Goal: Find specific page/section: Find specific page/section

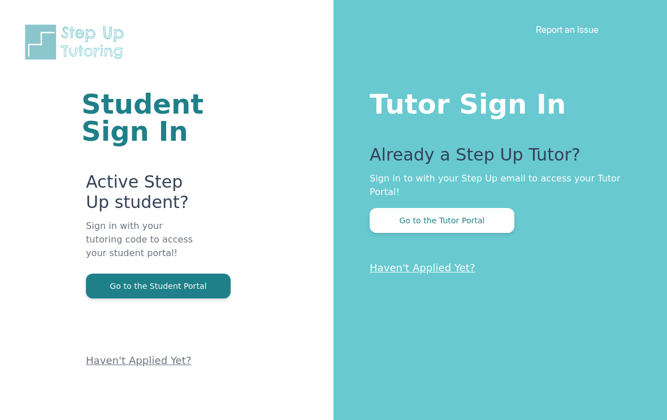
scroll to position [44, 0]
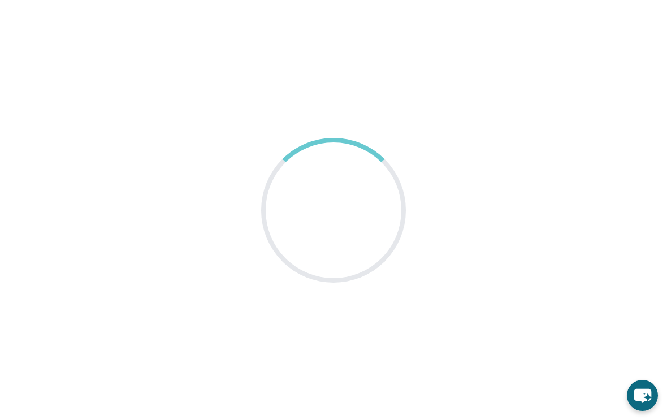
scroll to position [19, 0]
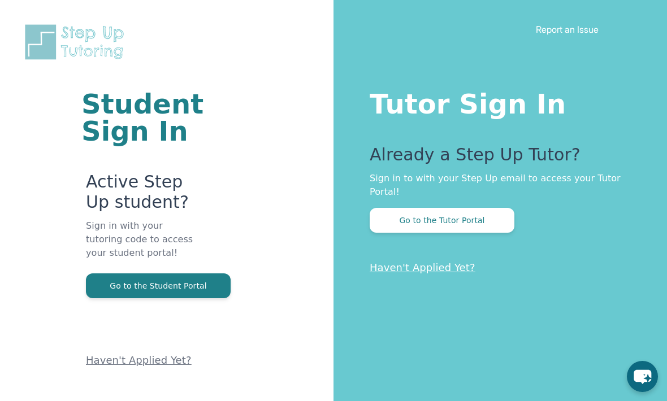
click at [127, 284] on button "Go to the Student Portal" at bounding box center [158, 286] width 145 height 25
